Goal: Information Seeking & Learning: Learn about a topic

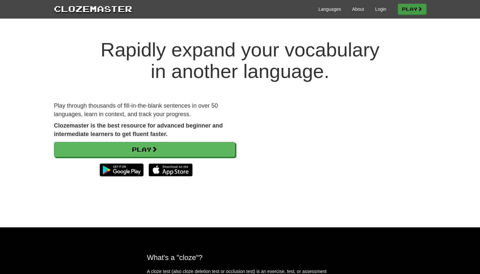
click at [405, 11] on link "Play" at bounding box center [412, 9] width 29 height 11
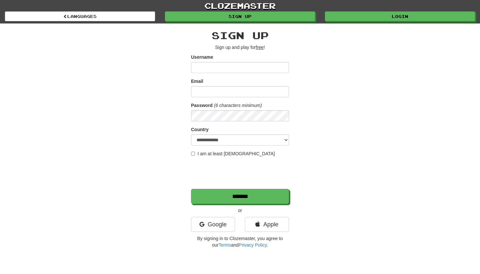
click at [209, 67] on input "Username" at bounding box center [240, 67] width 98 height 11
type input "******"
type input "**********"
click at [234, 142] on select "**********" at bounding box center [240, 140] width 98 height 11
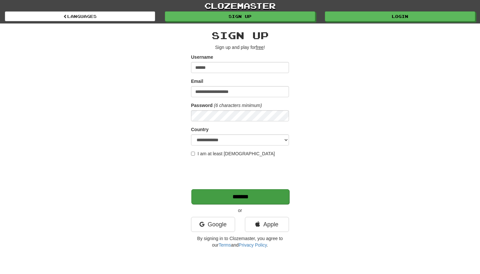
click at [215, 197] on input "*******" at bounding box center [240, 196] width 98 height 15
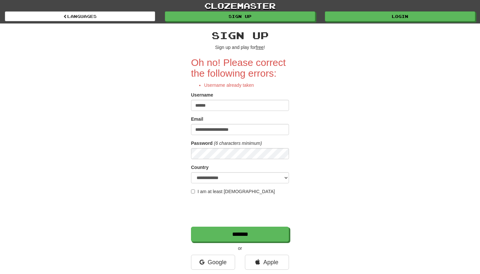
click at [213, 107] on input "******" at bounding box center [240, 105] width 98 height 11
type input "*******"
click at [212, 235] on input "*******" at bounding box center [240, 234] width 98 height 15
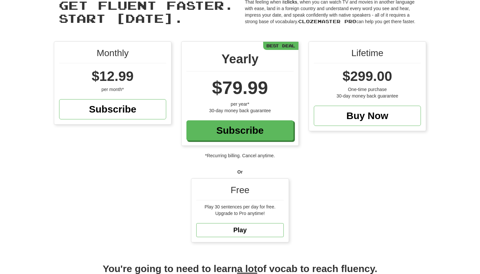
scroll to position [35, 0]
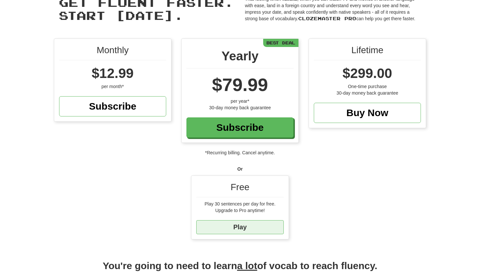
click at [222, 228] on link "Play" at bounding box center [239, 227] width 87 height 14
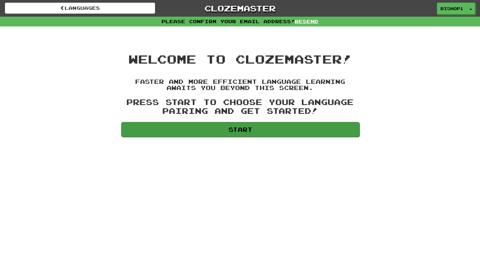
click at [197, 131] on link "Start" at bounding box center [240, 129] width 238 height 15
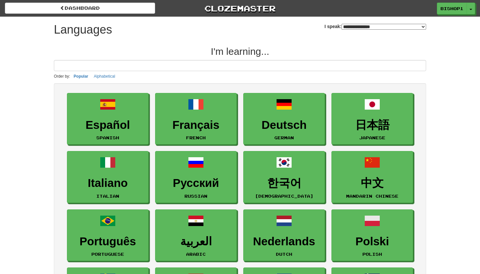
select select "*******"
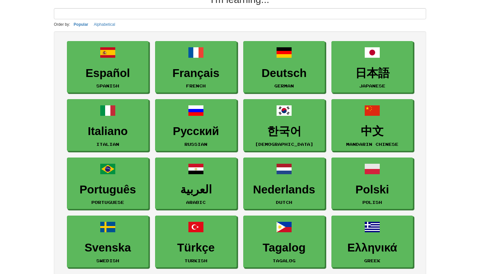
scroll to position [53, 0]
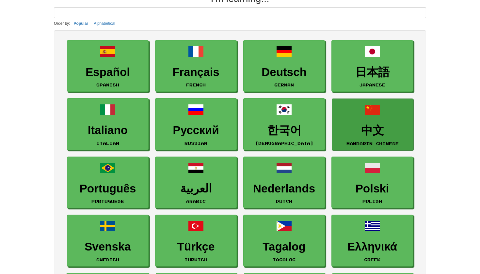
click at [362, 127] on h3 "中文" at bounding box center [372, 130] width 74 height 13
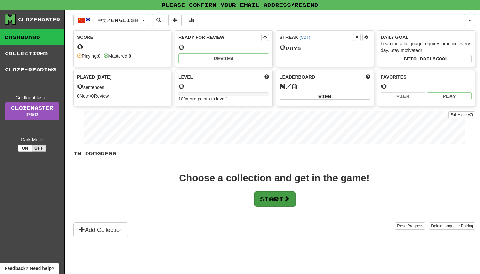
click at [267, 201] on button "Start" at bounding box center [274, 199] width 41 height 15
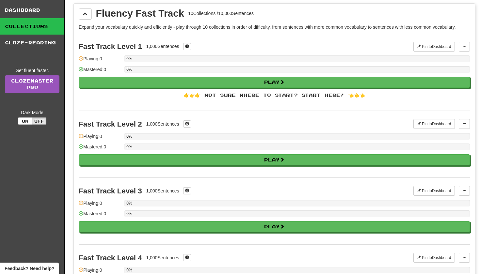
scroll to position [28, 0]
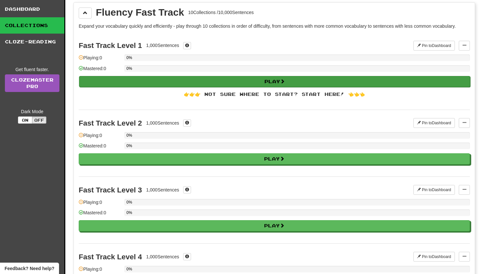
click at [135, 83] on button "Play" at bounding box center [274, 81] width 391 height 11
select select "**"
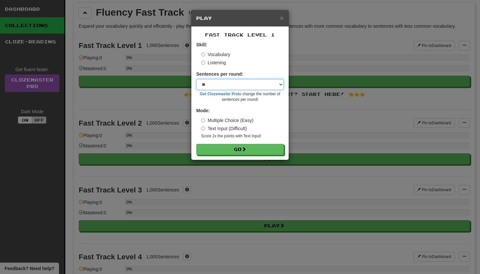
click at [214, 85] on select "* ** ** ** ** ** *** ********" at bounding box center [239, 84] width 87 height 11
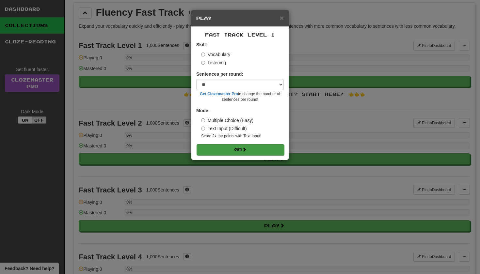
click at [227, 151] on button "Go" at bounding box center [240, 149] width 87 height 11
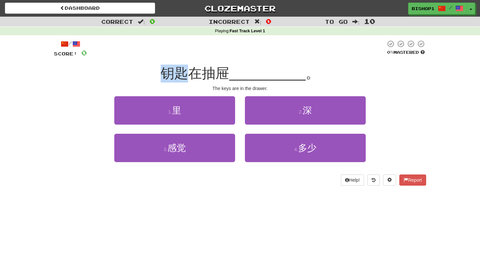
drag, startPoint x: 166, startPoint y: 73, endPoint x: 193, endPoint y: 76, distance: 27.6
click at [193, 76] on span "钥匙在抽屉" at bounding box center [195, 73] width 69 height 15
drag, startPoint x: 208, startPoint y: 74, endPoint x: 229, endPoint y: 74, distance: 21.2
click at [229, 74] on span "钥匙在抽屉" at bounding box center [195, 73] width 69 height 15
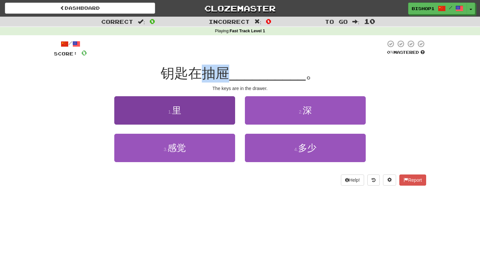
click at [196, 103] on button "1 . 里" at bounding box center [174, 110] width 121 height 28
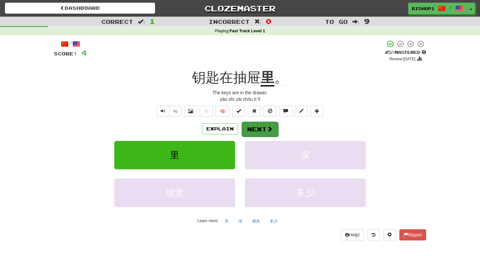
click at [260, 129] on button "Next" at bounding box center [260, 129] width 37 height 15
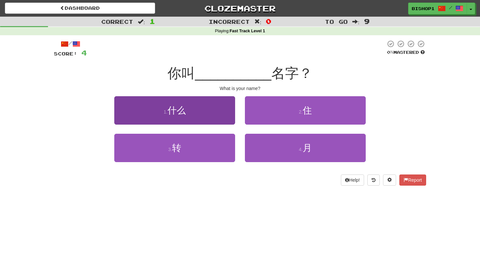
click at [211, 112] on button "1 . 什么" at bounding box center [174, 110] width 121 height 28
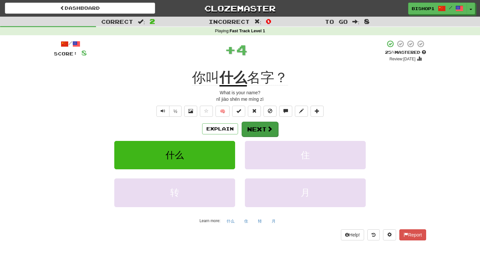
click at [255, 128] on button "Next" at bounding box center [260, 129] width 37 height 15
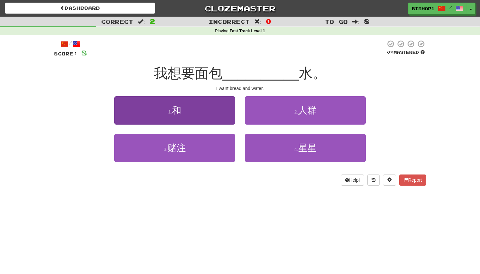
click at [193, 110] on button "1 . 和" at bounding box center [174, 110] width 121 height 28
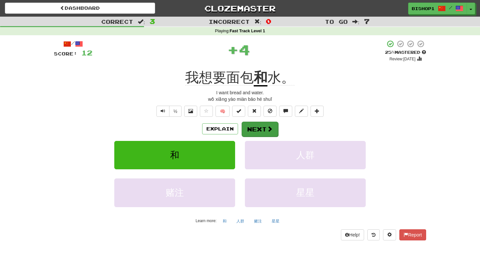
click at [250, 130] on button "Next" at bounding box center [260, 129] width 37 height 15
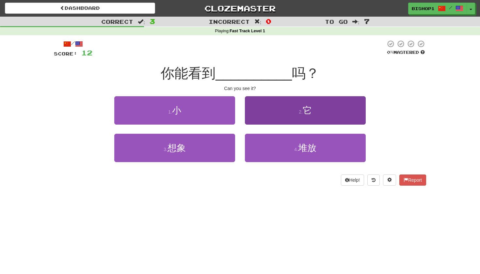
click at [273, 108] on button "2 . 它" at bounding box center [305, 110] width 121 height 28
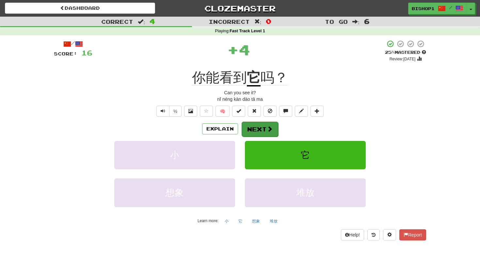
click at [254, 130] on button "Next" at bounding box center [260, 129] width 37 height 15
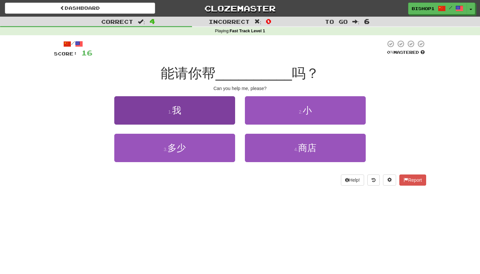
click at [193, 116] on button "1 . 我" at bounding box center [174, 110] width 121 height 28
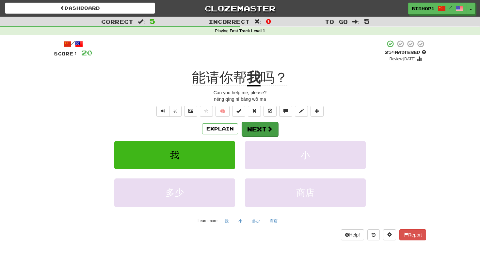
click at [258, 126] on button "Next" at bounding box center [260, 129] width 37 height 15
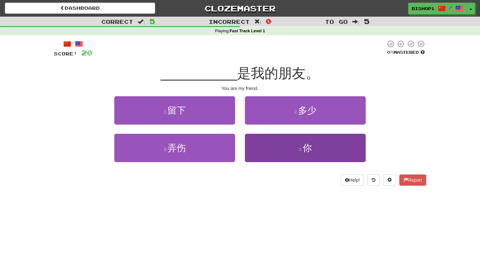
click at [280, 140] on button "4 . 你" at bounding box center [305, 148] width 121 height 28
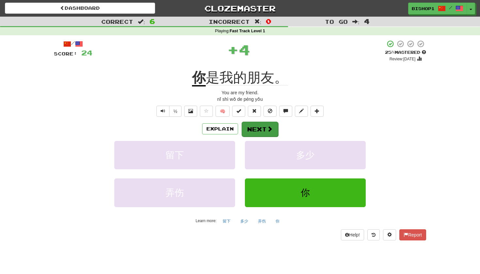
click at [259, 124] on button "Next" at bounding box center [260, 129] width 37 height 15
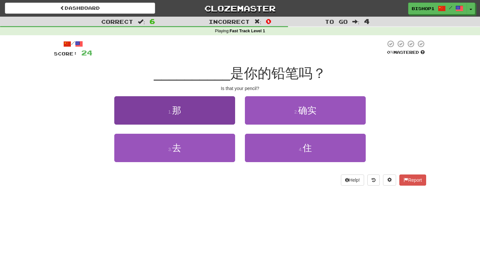
click at [206, 107] on button "1 . 那" at bounding box center [174, 110] width 121 height 28
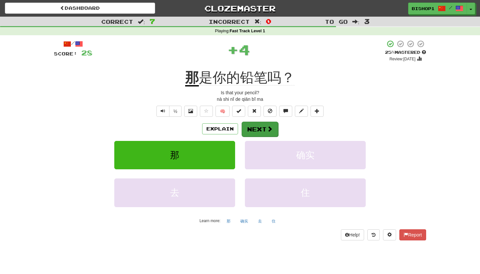
click at [256, 129] on button "Next" at bounding box center [260, 129] width 37 height 15
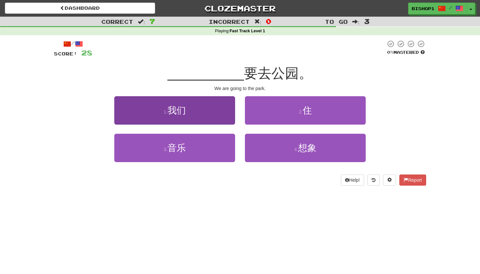
click at [203, 110] on button "1 . 我们" at bounding box center [174, 110] width 121 height 28
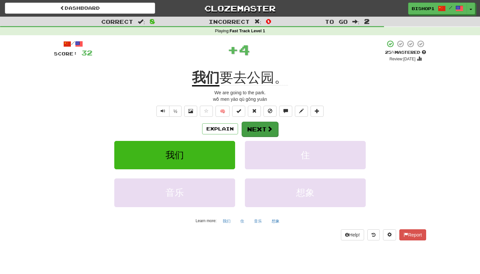
click at [259, 129] on button "Next" at bounding box center [260, 129] width 37 height 15
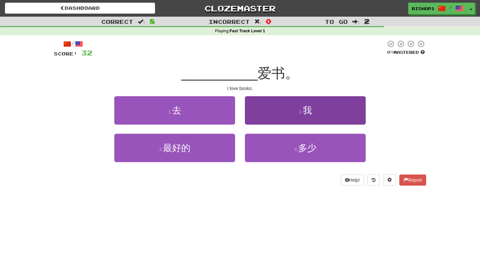
click at [269, 112] on button "2 . 我" at bounding box center [305, 110] width 121 height 28
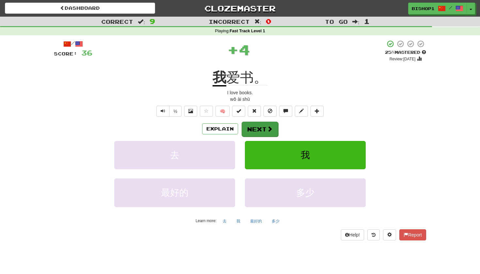
click at [262, 127] on button "Next" at bounding box center [260, 129] width 37 height 15
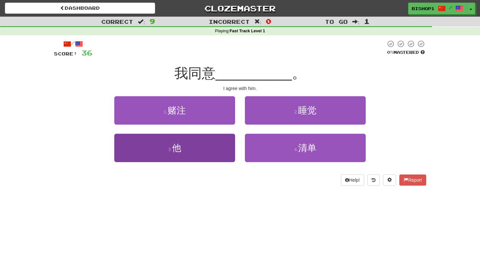
click at [204, 144] on button "3 . 他" at bounding box center [174, 148] width 121 height 28
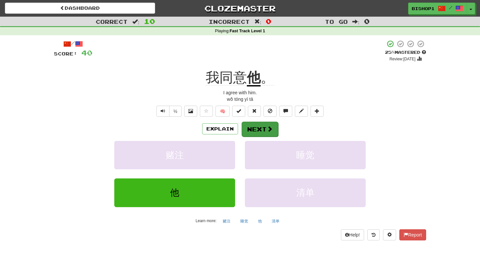
click at [254, 131] on button "Next" at bounding box center [260, 129] width 37 height 15
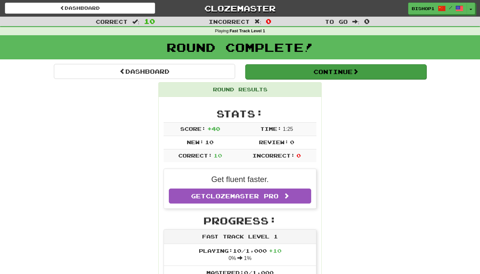
click at [264, 70] on button "Continue" at bounding box center [335, 71] width 181 height 15
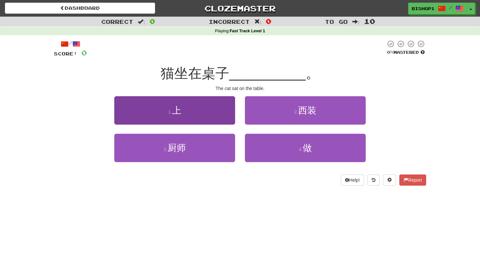
click at [218, 110] on button "1 . 上" at bounding box center [174, 110] width 121 height 28
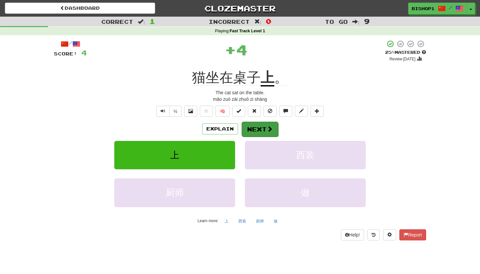
click at [262, 131] on button "Next" at bounding box center [260, 129] width 37 height 15
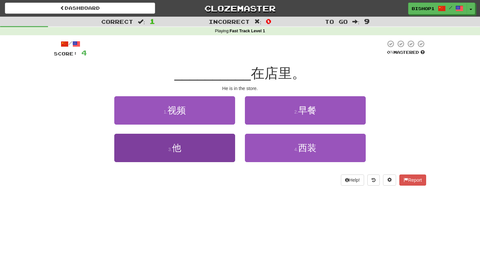
click at [189, 152] on button "3 . 他" at bounding box center [174, 148] width 121 height 28
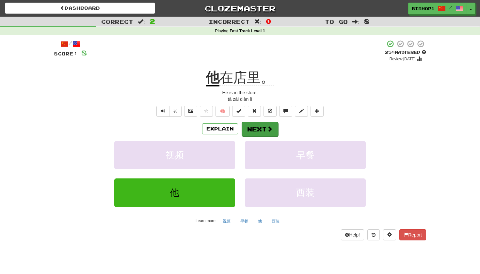
click at [259, 131] on button "Next" at bounding box center [260, 129] width 37 height 15
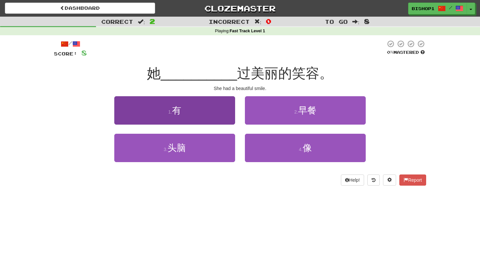
click at [213, 110] on button "1 . 有" at bounding box center [174, 110] width 121 height 28
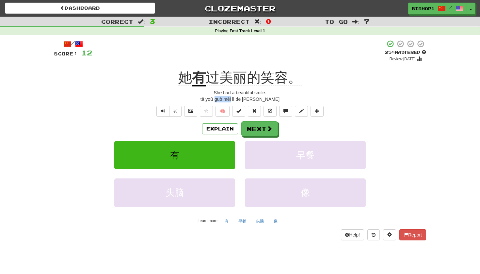
drag, startPoint x: 224, startPoint y: 99, endPoint x: 241, endPoint y: 100, distance: 16.7
click at [241, 100] on div "tā yoǔ guò měi lì de xiào róng" at bounding box center [240, 99] width 372 height 7
click at [267, 97] on div "tā yoǔ guò měi lì de xiào róng" at bounding box center [240, 99] width 372 height 7
click at [260, 125] on button "Next" at bounding box center [260, 129] width 37 height 15
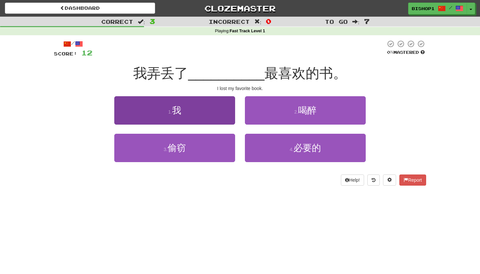
click at [212, 103] on button "1 . 我" at bounding box center [174, 110] width 121 height 28
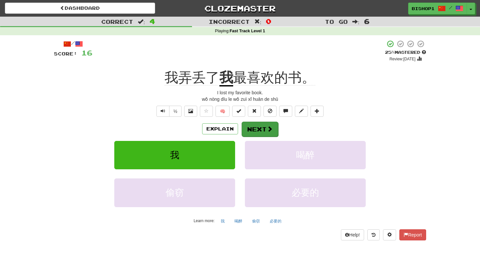
click at [243, 125] on button "Next" at bounding box center [260, 129] width 37 height 15
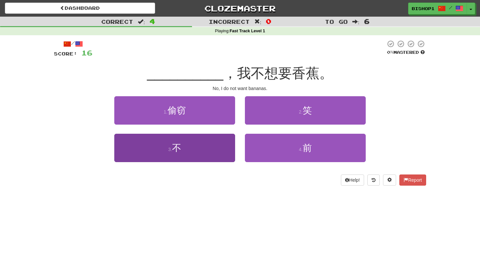
click at [197, 151] on button "3 . 不" at bounding box center [174, 148] width 121 height 28
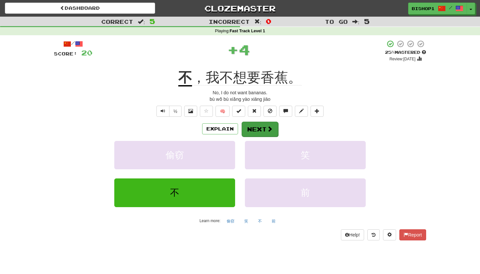
click at [264, 134] on button "Next" at bounding box center [260, 129] width 37 height 15
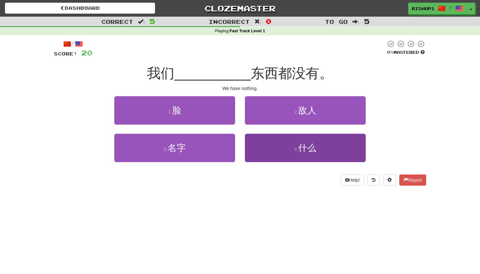
click at [280, 154] on button "4 . 什么" at bounding box center [305, 148] width 121 height 28
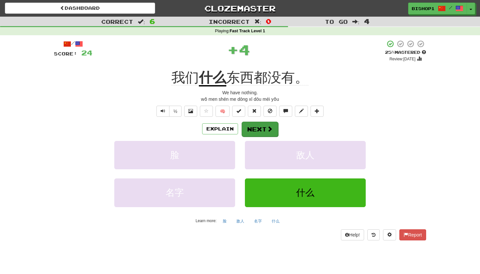
click at [256, 128] on button "Next" at bounding box center [260, 129] width 37 height 15
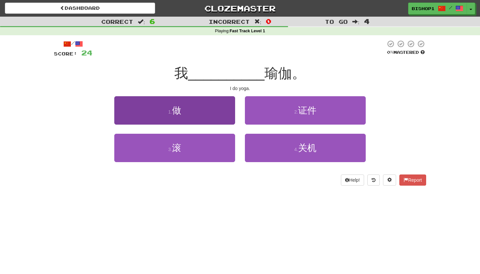
click at [218, 115] on button "1 . 做" at bounding box center [174, 110] width 121 height 28
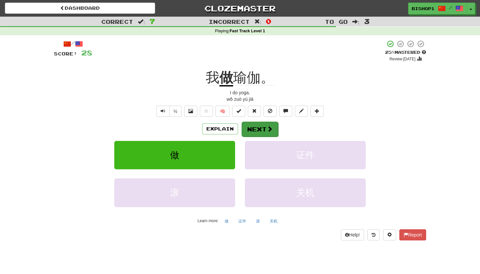
click at [260, 130] on button "Next" at bounding box center [260, 129] width 37 height 15
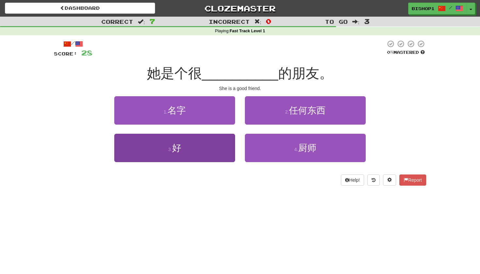
click at [195, 150] on button "3 . 好" at bounding box center [174, 148] width 121 height 28
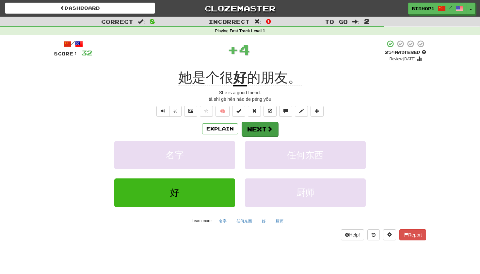
click at [254, 128] on button "Next" at bounding box center [260, 129] width 37 height 15
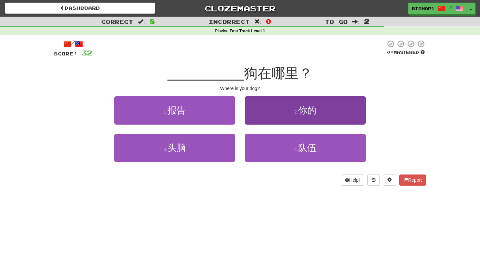
click at [284, 119] on button "2 . 你的" at bounding box center [305, 110] width 121 height 28
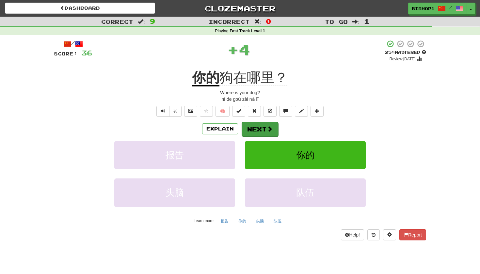
click at [252, 131] on button "Next" at bounding box center [260, 129] width 37 height 15
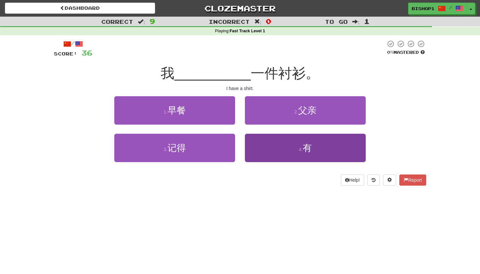
click at [289, 154] on button "4 . 有" at bounding box center [305, 148] width 121 height 28
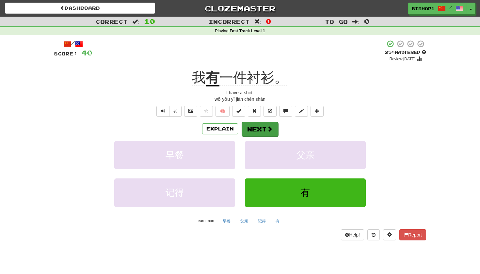
click at [262, 128] on button "Next" at bounding box center [260, 129] width 37 height 15
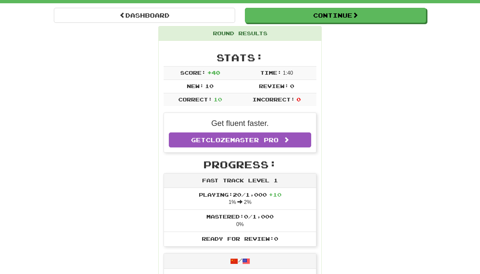
scroll to position [52, 0]
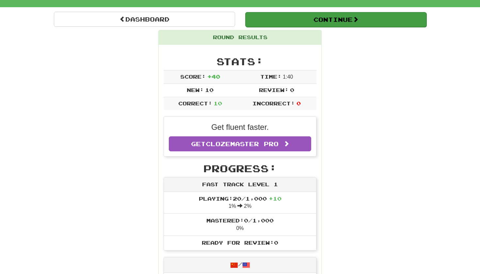
click at [276, 22] on button "Continue" at bounding box center [335, 19] width 181 height 15
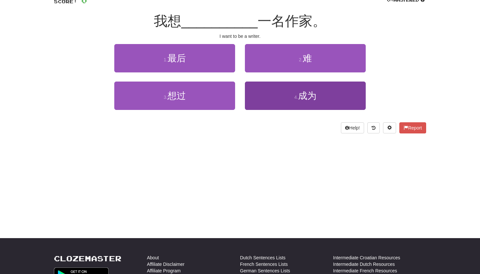
click at [274, 102] on button "4 . 成为" at bounding box center [305, 96] width 121 height 28
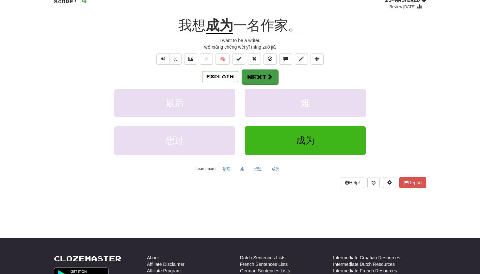
click at [264, 76] on button "Next" at bounding box center [260, 77] width 37 height 15
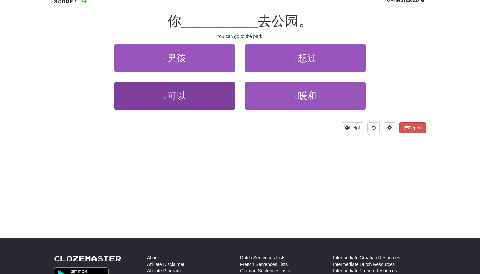
click at [195, 94] on button "3 . 可以" at bounding box center [174, 96] width 121 height 28
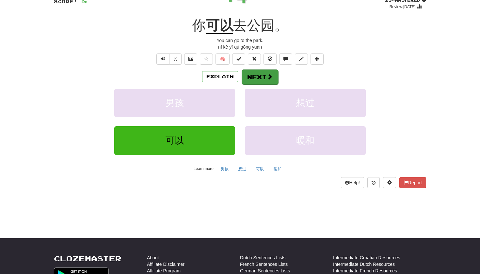
click at [255, 75] on button "Next" at bounding box center [260, 77] width 37 height 15
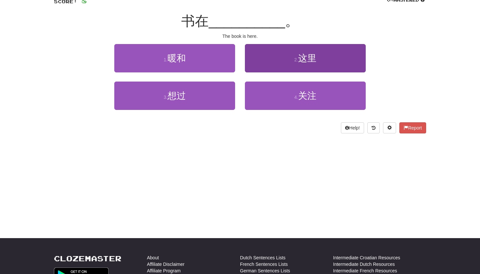
click at [288, 59] on button "2 . 这里" at bounding box center [305, 58] width 121 height 28
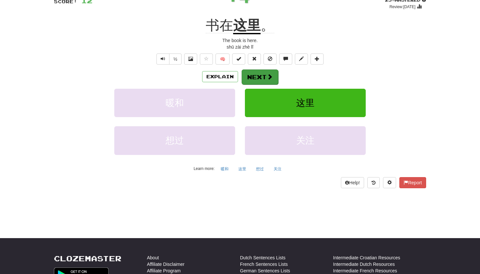
click at [260, 73] on button "Next" at bounding box center [260, 77] width 37 height 15
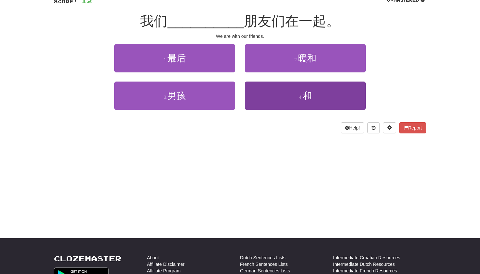
click at [312, 98] on span "和" at bounding box center [307, 96] width 9 height 10
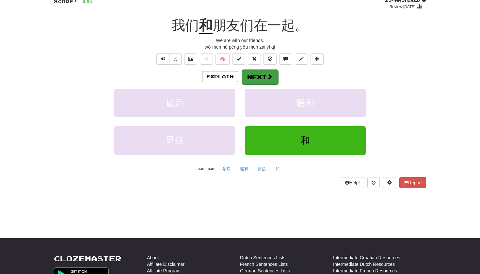
click at [256, 78] on button "Next" at bounding box center [260, 77] width 37 height 15
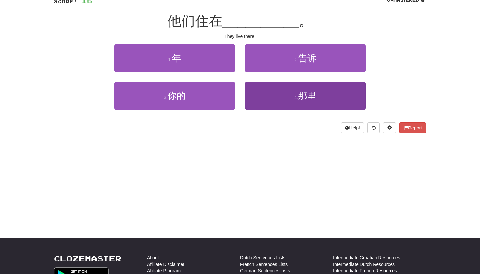
click at [286, 93] on button "4 . 那里" at bounding box center [305, 96] width 121 height 28
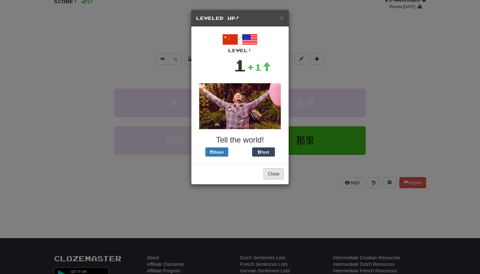
click at [272, 175] on button "Close" at bounding box center [273, 173] width 20 height 11
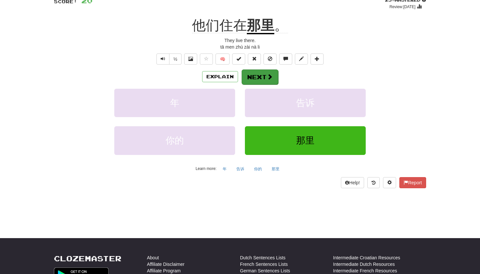
click at [259, 75] on button "Next" at bounding box center [260, 77] width 37 height 15
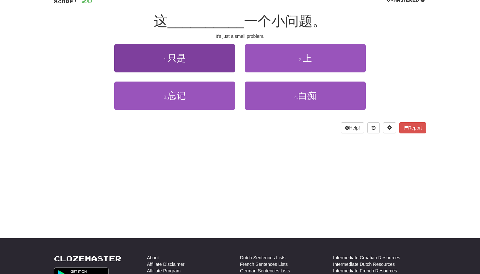
click at [198, 60] on button "1 . 只是" at bounding box center [174, 58] width 121 height 28
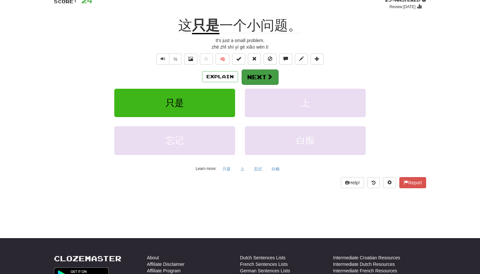
click at [251, 75] on button "Next" at bounding box center [260, 77] width 37 height 15
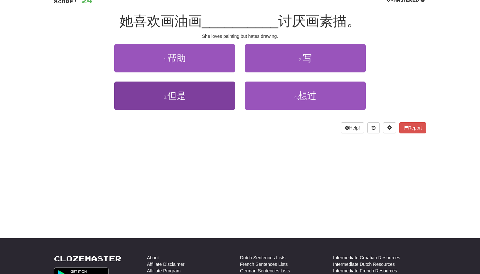
click at [201, 97] on button "3 . 但是" at bounding box center [174, 96] width 121 height 28
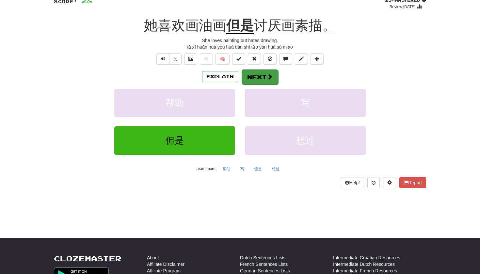
click at [267, 81] on button "Next" at bounding box center [260, 77] width 37 height 15
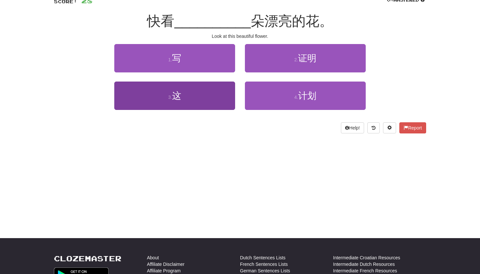
click at [189, 98] on button "3 . 这" at bounding box center [174, 96] width 121 height 28
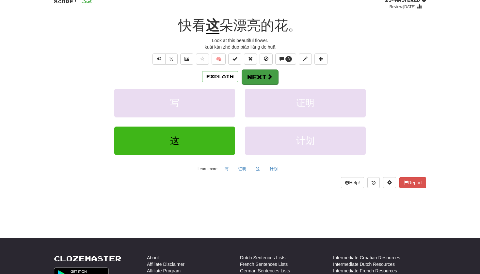
click at [252, 75] on button "Next" at bounding box center [260, 77] width 37 height 15
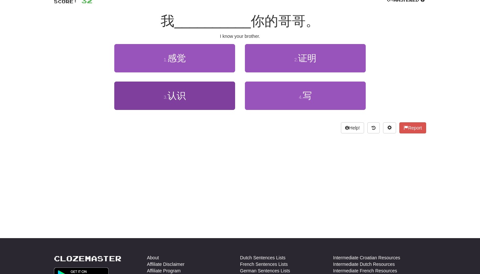
click at [198, 96] on button "3 . 认识" at bounding box center [174, 96] width 121 height 28
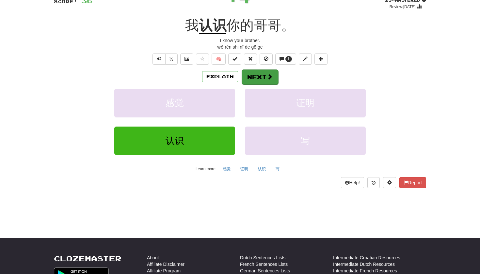
click at [250, 79] on button "Next" at bounding box center [260, 77] width 37 height 15
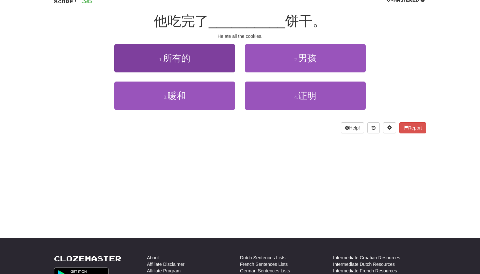
click at [194, 64] on button "1 . 所有的" at bounding box center [174, 58] width 121 height 28
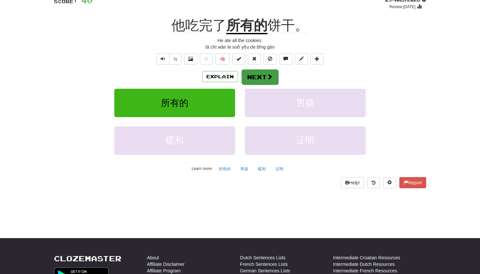
click at [258, 80] on button "Next" at bounding box center [260, 77] width 37 height 15
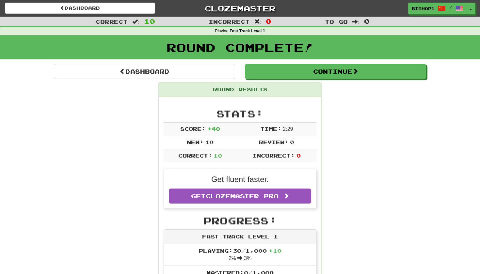
scroll to position [0, 0]
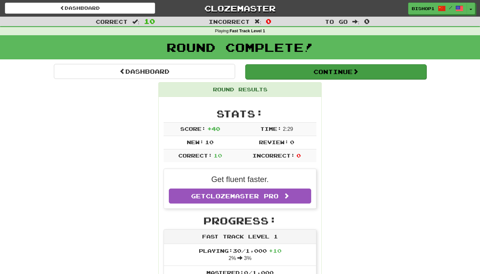
click at [315, 78] on button "Continue" at bounding box center [335, 71] width 181 height 15
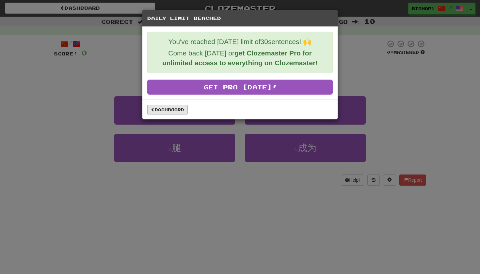
click at [164, 112] on link "Dashboard" at bounding box center [167, 110] width 40 height 10
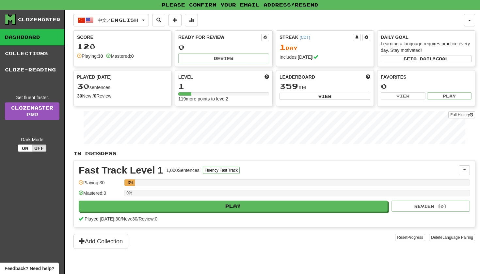
click at [94, 62] on div "Score 120 Playing: 30 Mastered: 0" at bounding box center [122, 47] width 97 height 32
click at [92, 58] on div "Playing: 30" at bounding box center [90, 56] width 26 height 7
click at [97, 84] on div "30 sentences" at bounding box center [122, 86] width 91 height 8
click at [191, 33] on div "Ready for Review 0 Review" at bounding box center [223, 49] width 97 height 36
click at [111, 54] on span at bounding box center [108, 56] width 5 height 5
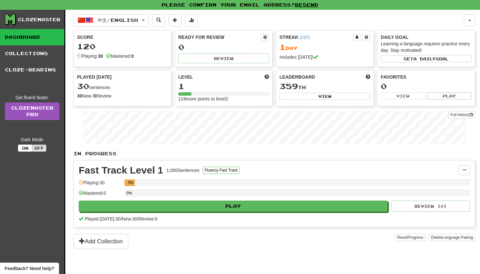
click at [85, 56] on div "Playing: 30" at bounding box center [90, 56] width 26 height 7
click at [84, 43] on div "120" at bounding box center [122, 46] width 91 height 8
click at [48, 73] on link "Cloze-Reading" at bounding box center [32, 70] width 64 height 16
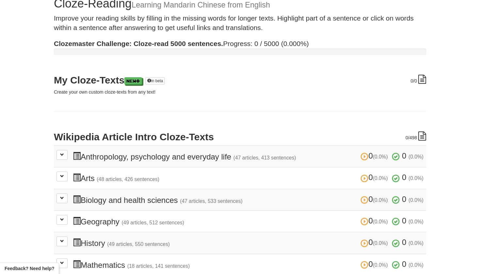
scroll to position [29, 0]
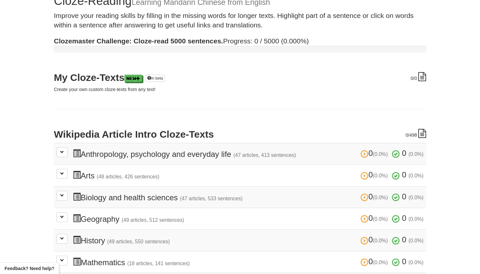
click at [96, 154] on h3 "0 (0.0%) 0 (0.0%) Anthropology, psychology and everyday life (47 articles, 413 …" at bounding box center [248, 153] width 351 height 9
click at [64, 152] on button at bounding box center [61, 153] width 11 height 10
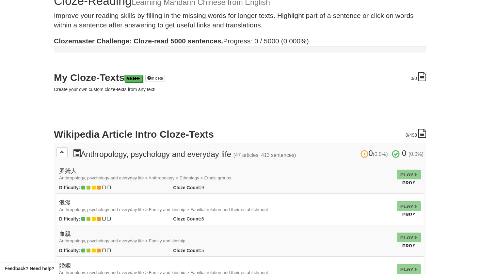
click at [402, 175] on td "Play Pro!" at bounding box center [408, 178] width 29 height 32
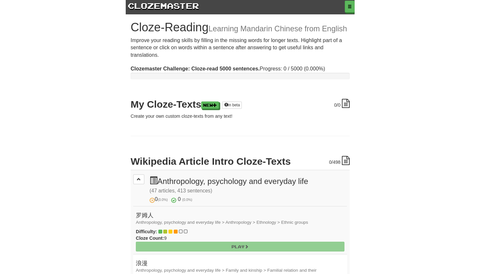
scroll to position [0, 0]
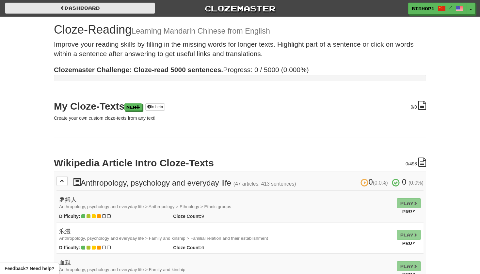
click at [82, 9] on link "Dashboard" at bounding box center [80, 8] width 150 height 11
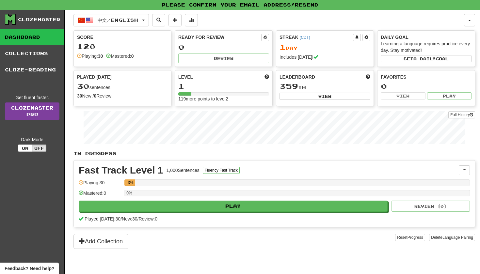
click at [43, 114] on link "Clozemaster Pro" at bounding box center [32, 112] width 55 height 18
